Goal: Transaction & Acquisition: Purchase product/service

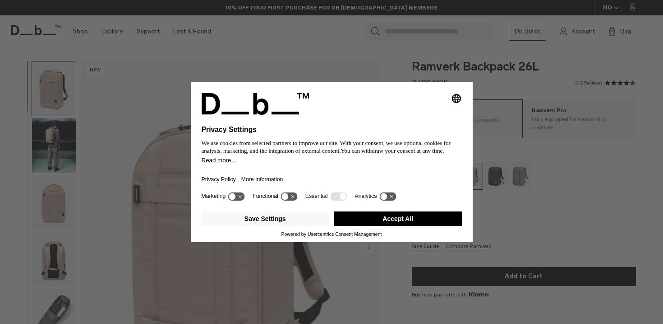
click at [396, 226] on button "Accept All" at bounding box center [398, 218] width 128 height 14
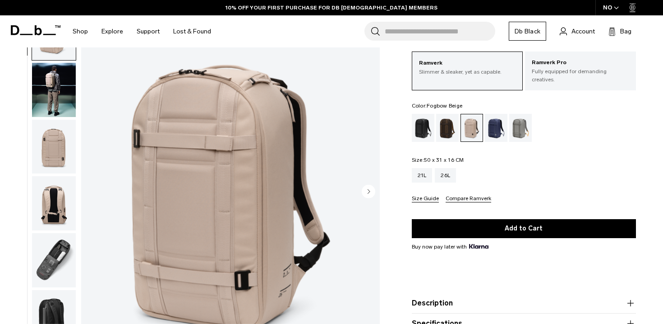
scroll to position [75, 0]
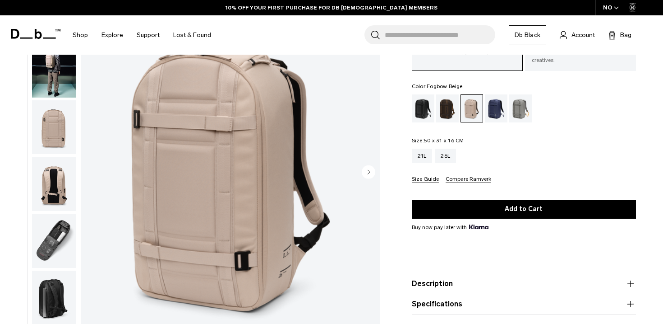
click at [51, 76] on img "button" at bounding box center [54, 70] width 44 height 54
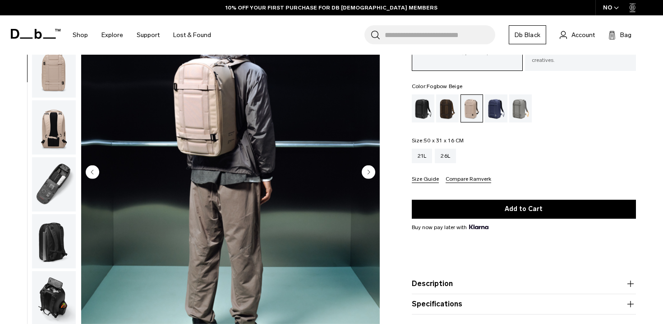
scroll to position [48, 0]
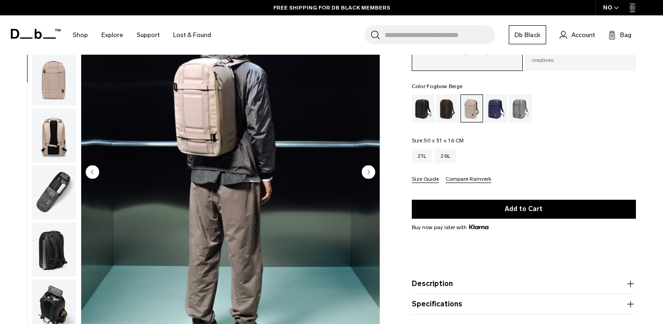
click at [55, 144] on img "button" at bounding box center [54, 135] width 44 height 54
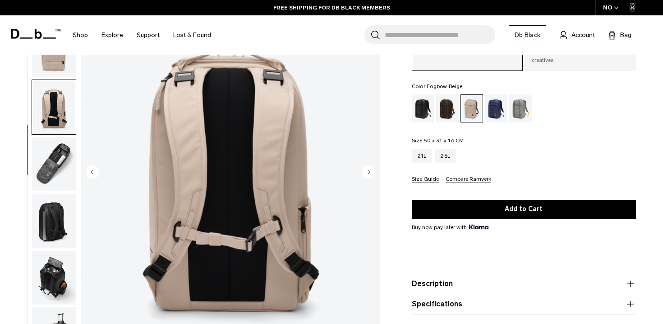
scroll to position [79, 0]
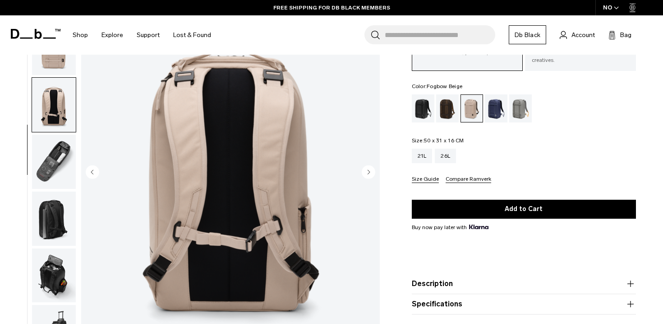
click at [60, 172] on img "button" at bounding box center [54, 161] width 44 height 54
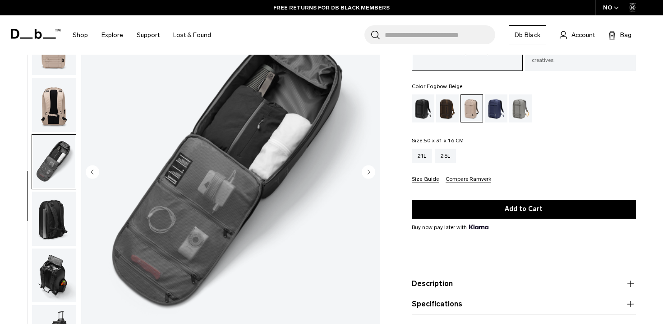
click at [60, 221] on img "button" at bounding box center [54, 218] width 44 height 54
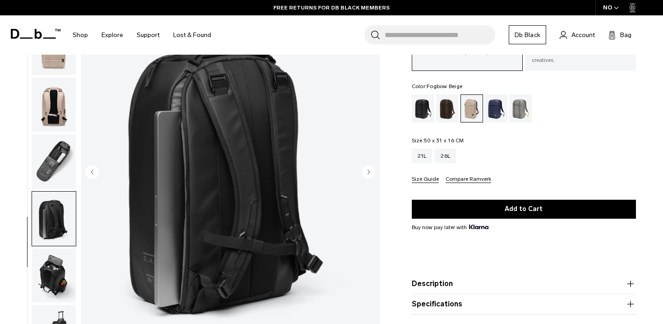
click at [60, 265] on img "button" at bounding box center [54, 275] width 44 height 54
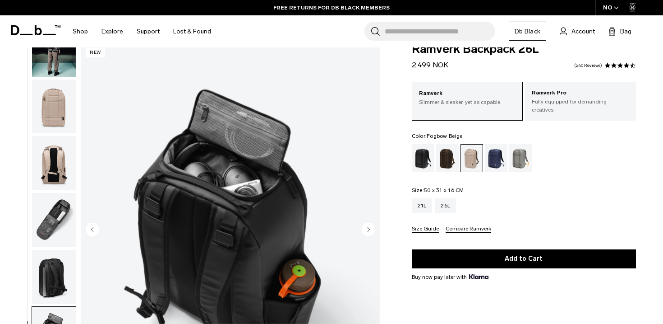
scroll to position [0, 0]
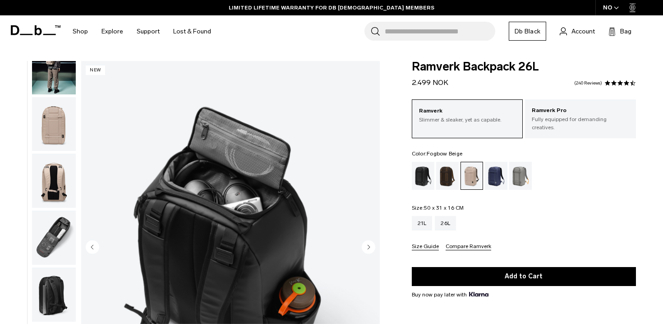
click at [51, 278] on img "button" at bounding box center [54, 294] width 44 height 54
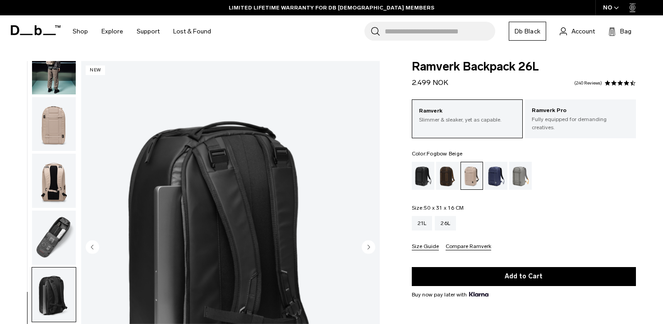
scroll to position [79, 0]
click at [55, 239] on img "button" at bounding box center [54, 236] width 44 height 54
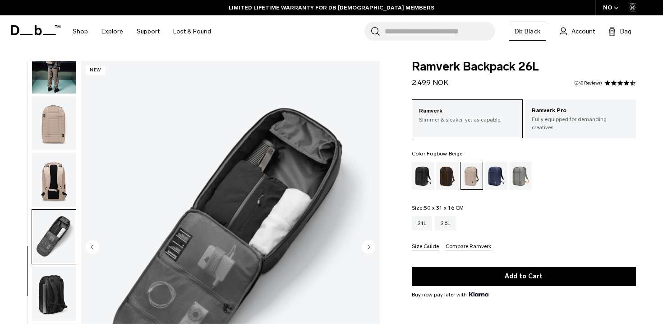
click at [47, 174] on img "button" at bounding box center [54, 180] width 44 height 54
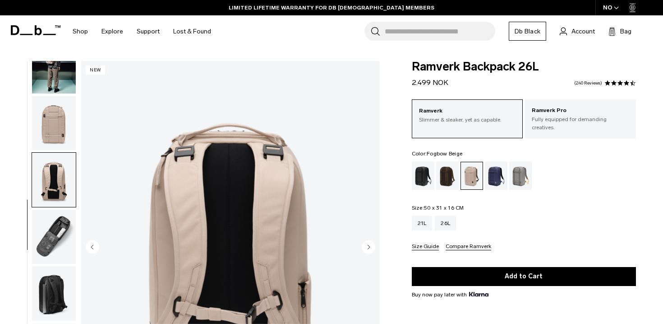
click at [54, 133] on img "button" at bounding box center [54, 123] width 44 height 54
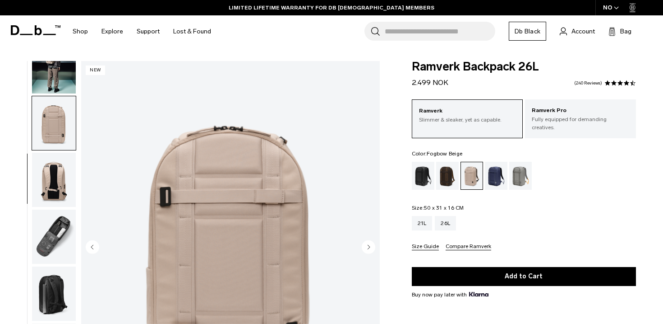
scroll to position [0, 0]
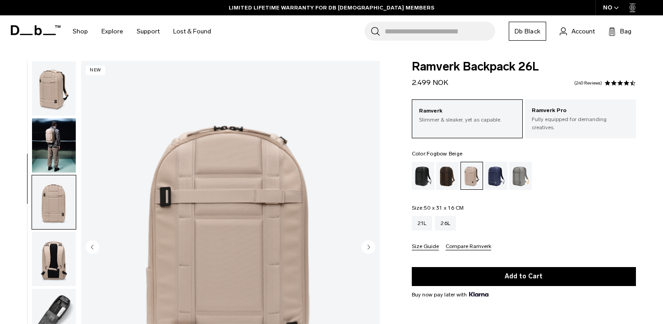
click at [57, 93] on img "button" at bounding box center [54, 88] width 44 height 54
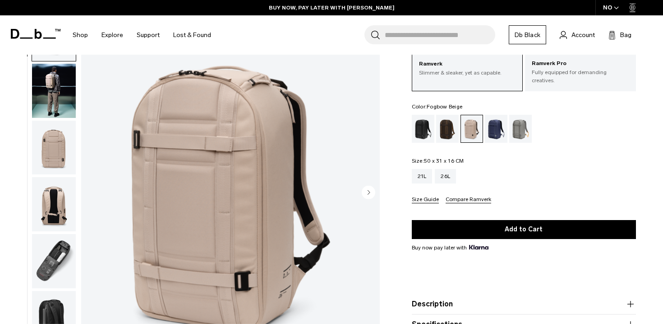
scroll to position [51, 0]
